Goal: Task Accomplishment & Management: Manage account settings

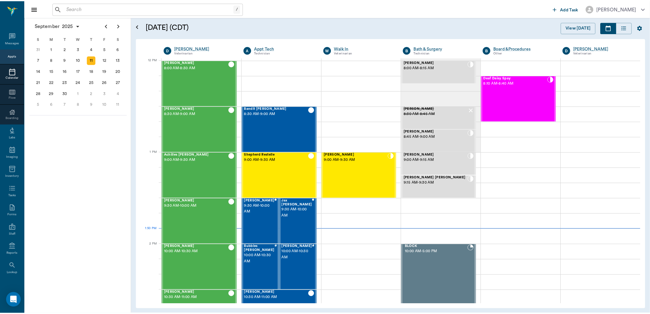
scroll to position [369, 0]
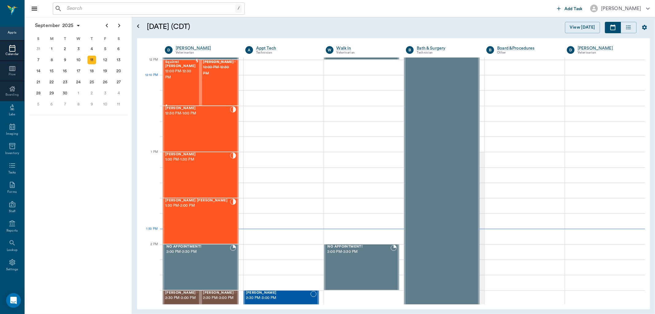
click at [177, 79] on div "Squirrel [PERSON_NAME] 12:00 PM - 12:30 PM" at bounding box center [180, 82] width 31 height 45
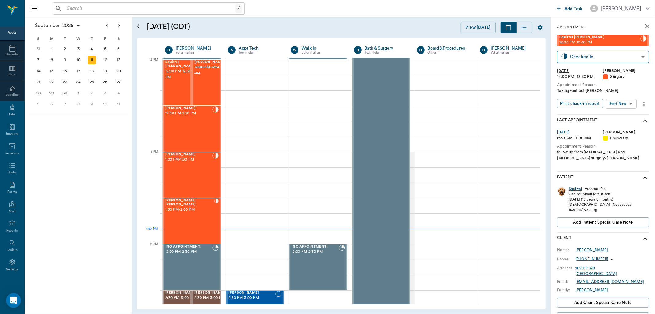
click at [574, 188] on div "Squirrel" at bounding box center [575, 188] width 13 height 5
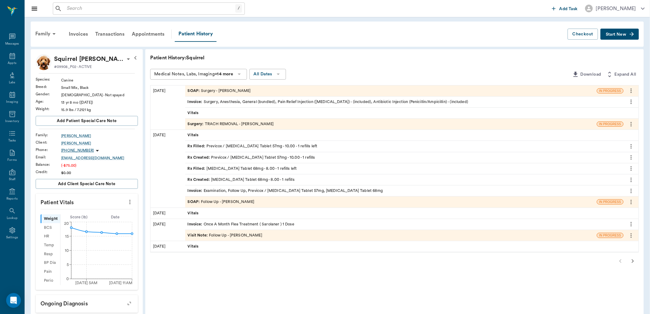
click at [631, 90] on icon "more" at bounding box center [631, 90] width 7 height 7
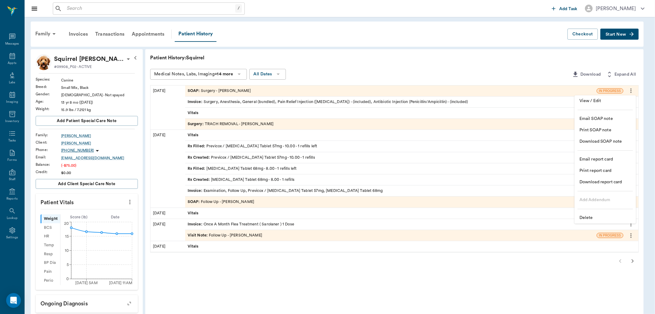
click at [602, 215] on span "Delete" at bounding box center [606, 217] width 52 height 6
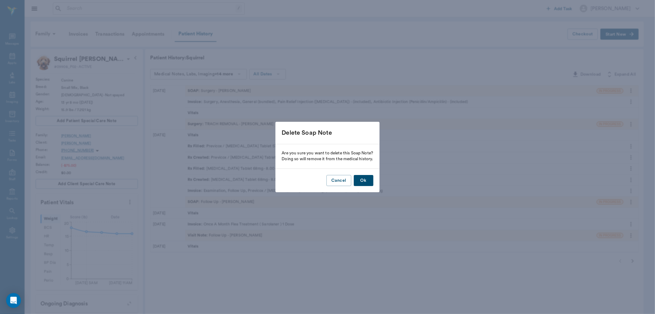
click at [370, 178] on button "Ok" at bounding box center [364, 180] width 20 height 11
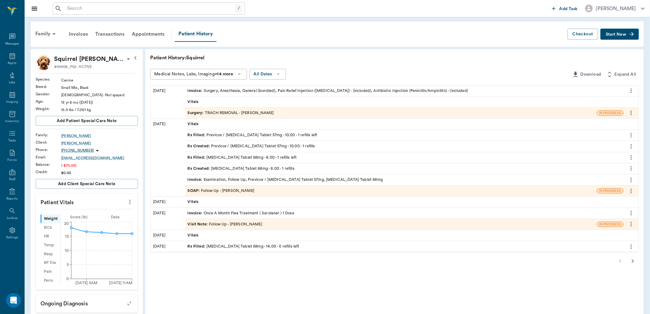
click at [266, 158] on div "Rx Filled : [MEDICAL_DATA] Tablet 68mg - 8.00 - 1 refills left" at bounding box center [242, 158] width 109 height 6
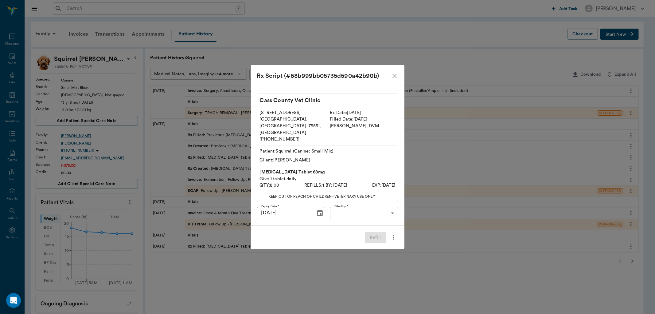
click at [355, 211] on body "/ ​ Add Task [PERSON_NAME] Nectar Messages Appts Labs Imaging Inventory Tasks F…" at bounding box center [327, 235] width 655 height 470
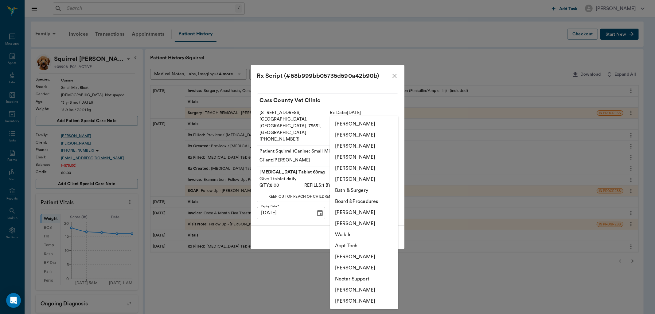
click at [361, 221] on li "[PERSON_NAME]" at bounding box center [364, 223] width 68 height 11
type input "642ef10e332a41444de2bad1"
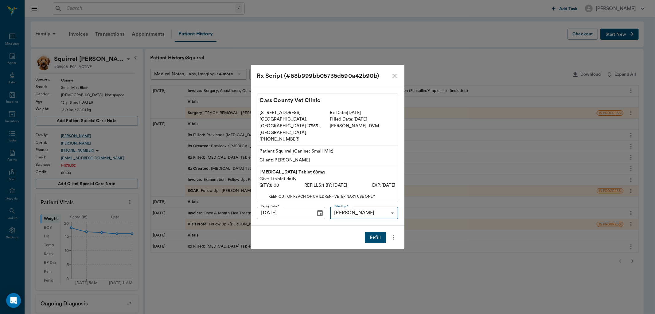
click at [370, 232] on button "Refill" at bounding box center [375, 237] width 21 height 11
